Goal: Task Accomplishment & Management: Use online tool/utility

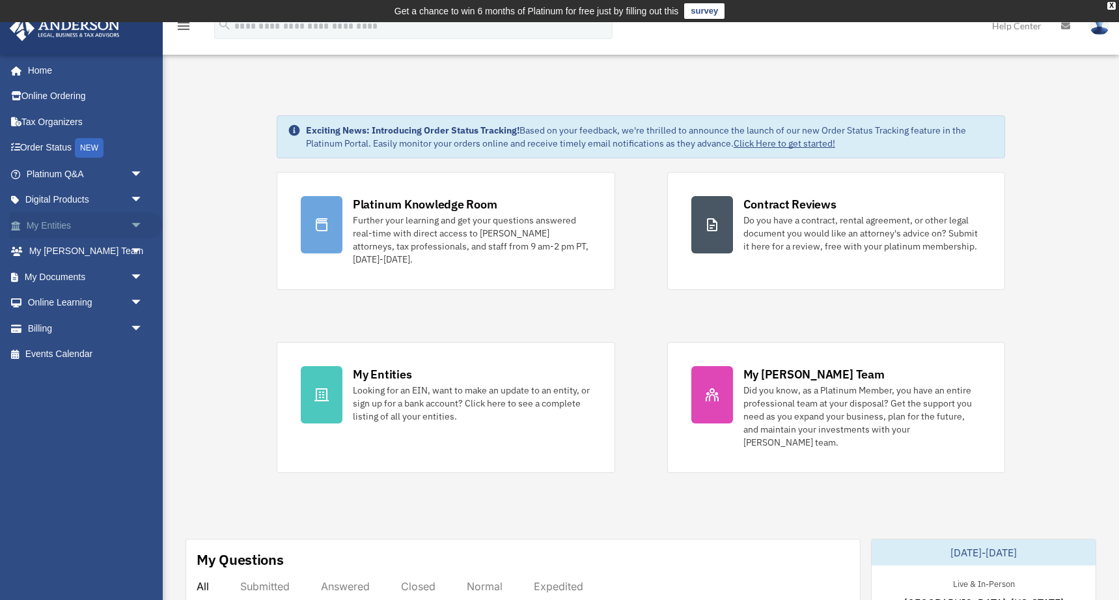
click at [137, 220] on span "arrow_drop_down" at bounding box center [143, 225] width 26 height 27
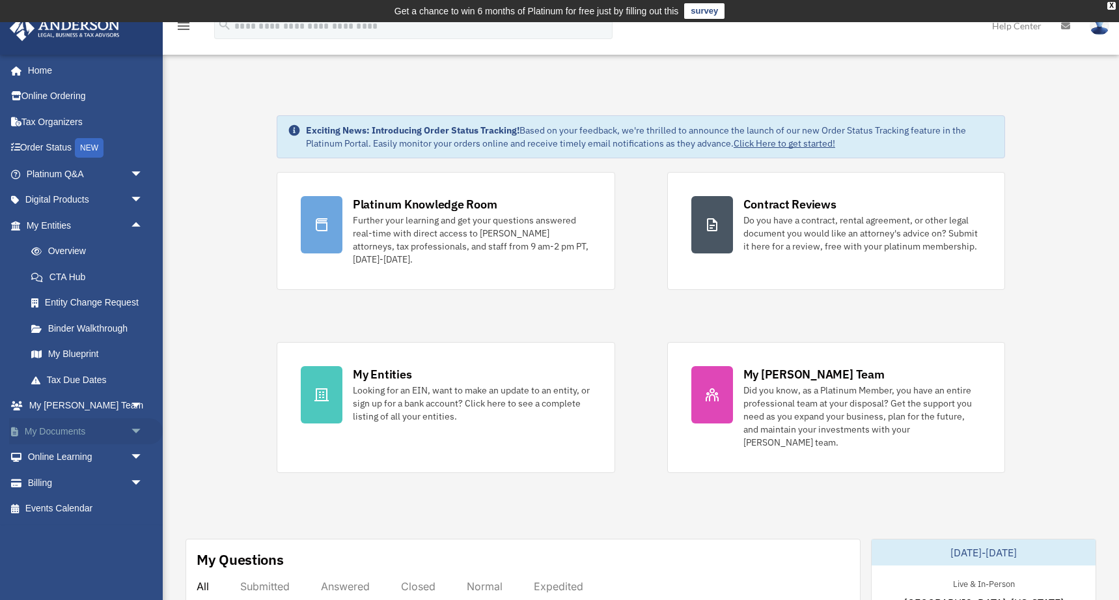
click at [137, 426] on span "arrow_drop_down" at bounding box center [143, 431] width 26 height 27
click at [63, 456] on link "Box" at bounding box center [90, 457] width 145 height 26
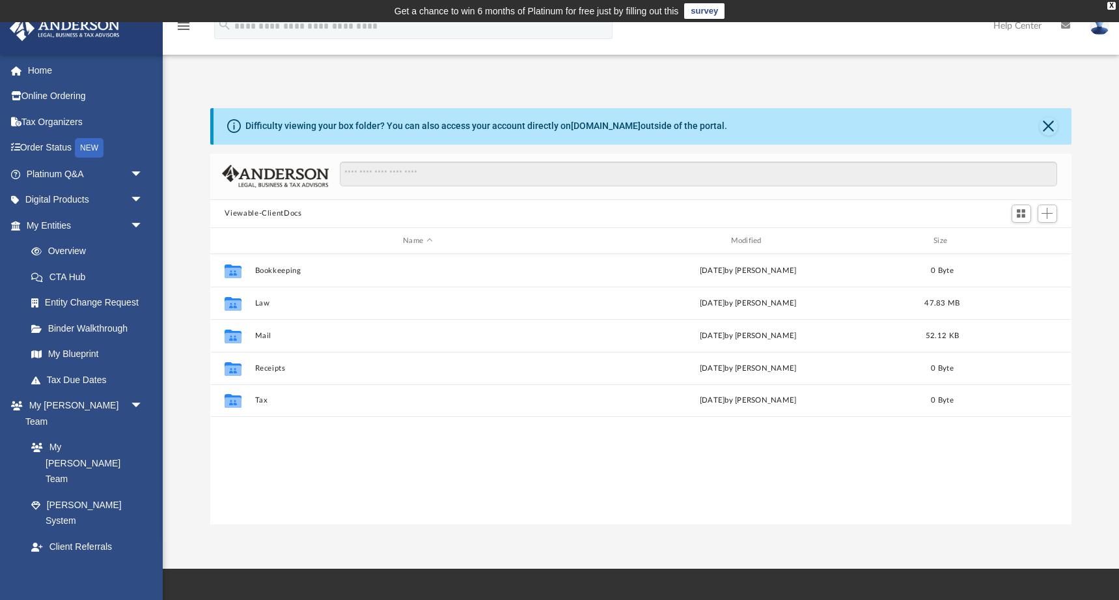
scroll to position [296, 861]
click at [1050, 212] on span "Add" at bounding box center [1047, 213] width 11 height 11
click at [1021, 240] on li "Upload" at bounding box center [1029, 239] width 42 height 14
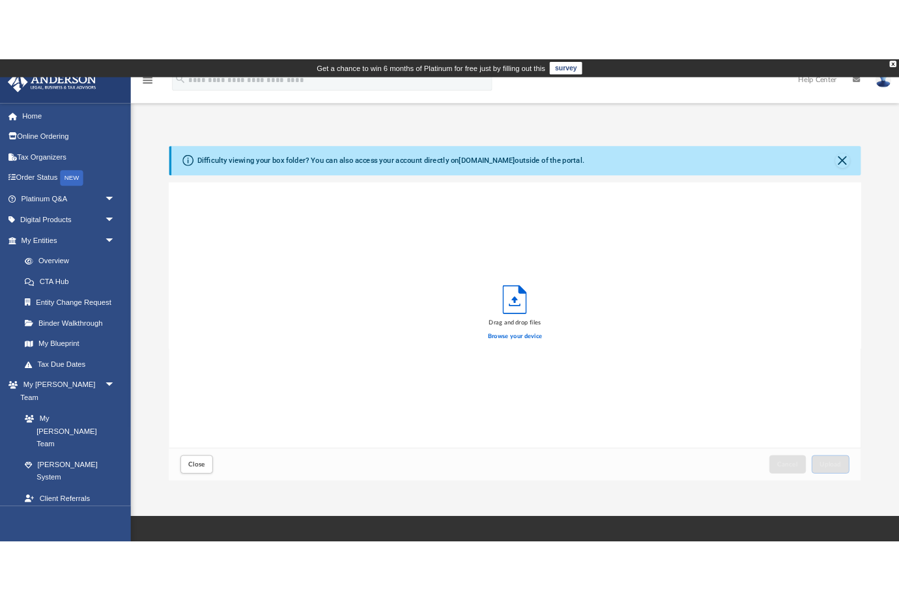
scroll to position [330, 861]
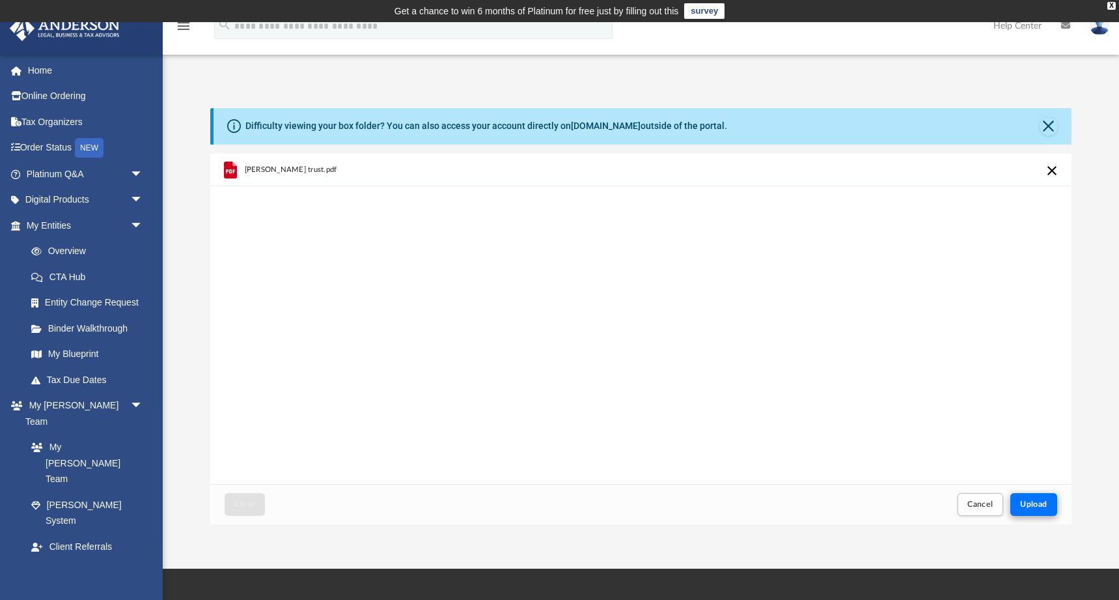
click at [1037, 501] on span "Upload" at bounding box center [1033, 504] width 27 height 8
click at [1042, 505] on div "Upload" at bounding box center [1034, 504] width 46 height 21
click at [983, 503] on span "Cancel" at bounding box center [981, 504] width 26 height 8
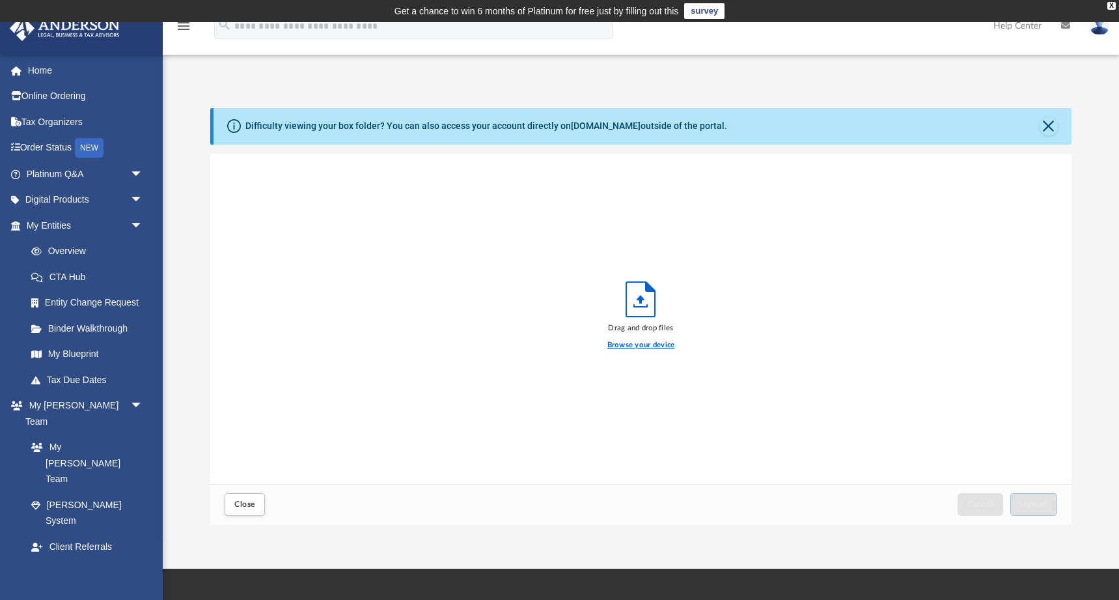
click at [643, 345] on label "Browse your device" at bounding box center [642, 345] width 68 height 12
click at [0, 0] on input "Browse your device" at bounding box center [0, 0] width 0 height 0
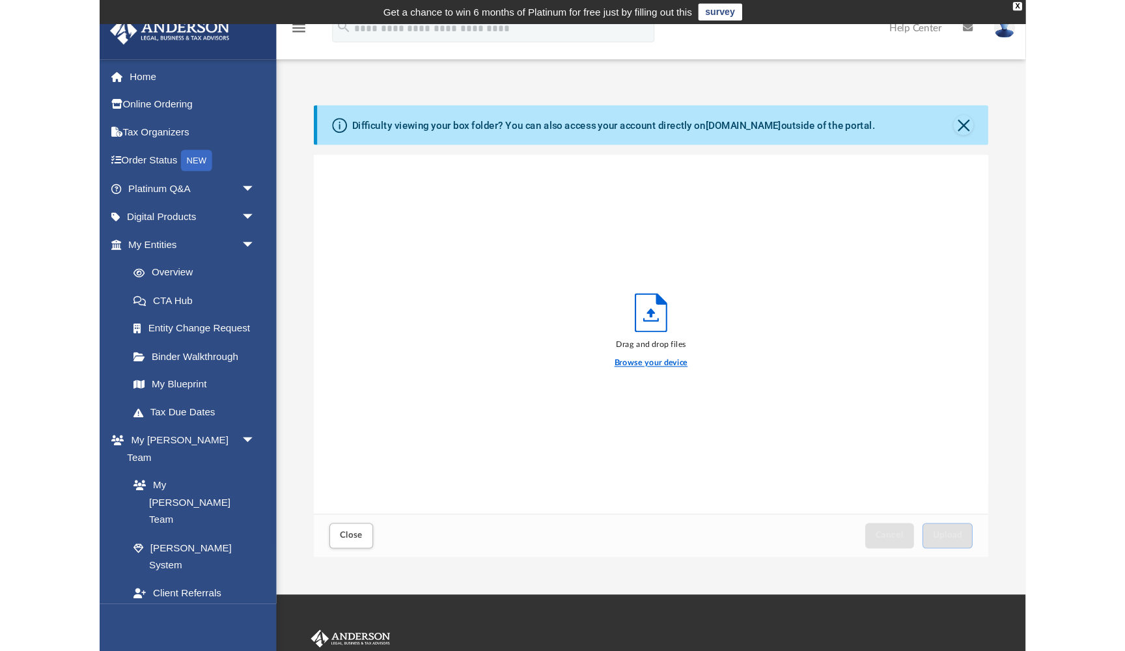
scroll to position [330, 621]
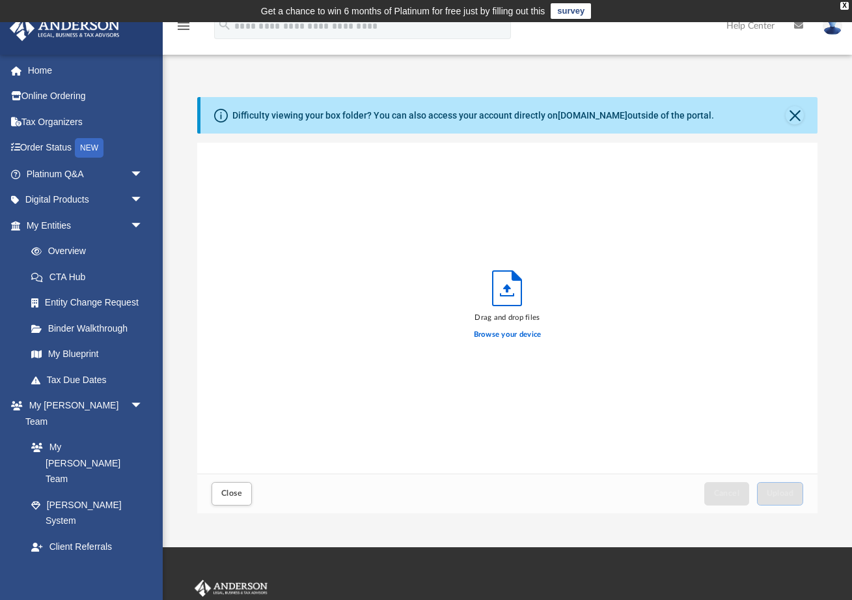
click at [589, 53] on div "menu search Site Menu add stevenson.businesses@gmail.com My Profile Reset Passw…" at bounding box center [426, 32] width 833 height 44
click at [489, 339] on label "Browse your device" at bounding box center [508, 335] width 68 height 12
click at [0, 0] on input "Browse your device" at bounding box center [0, 0] width 0 height 0
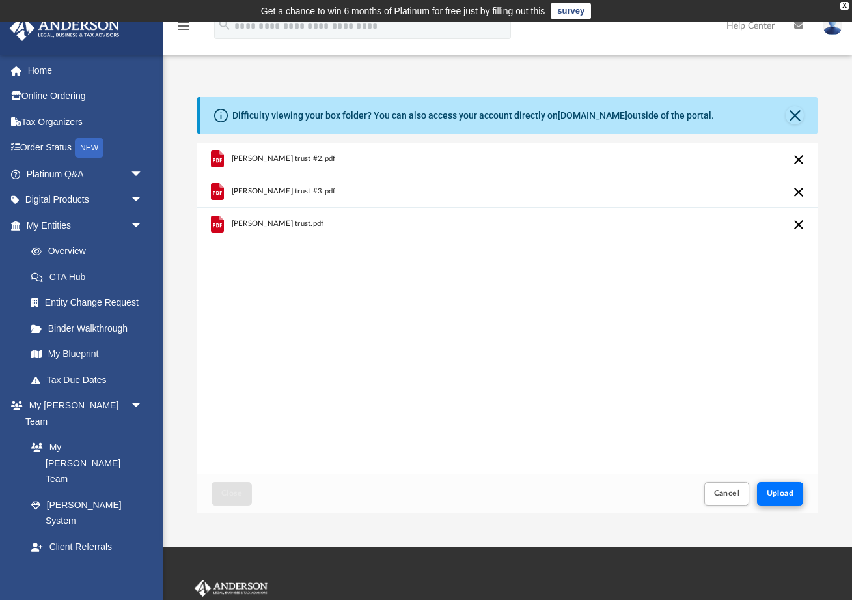
click at [783, 487] on button "Upload" at bounding box center [780, 493] width 47 height 23
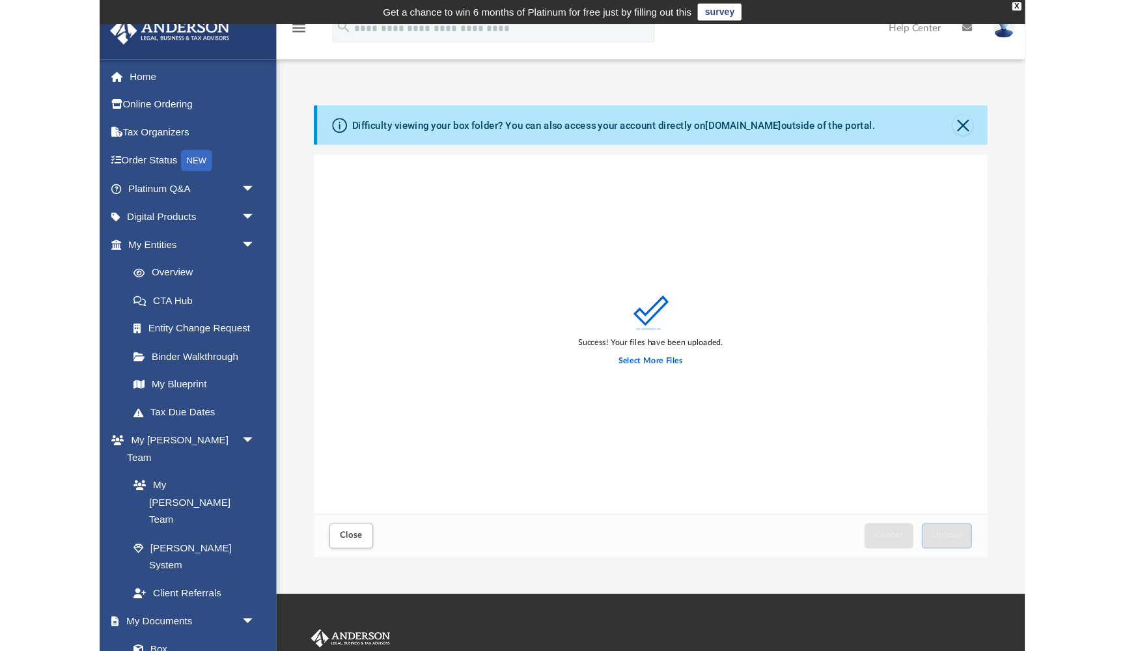
scroll to position [330, 866]
